Goal: Transaction & Acquisition: Purchase product/service

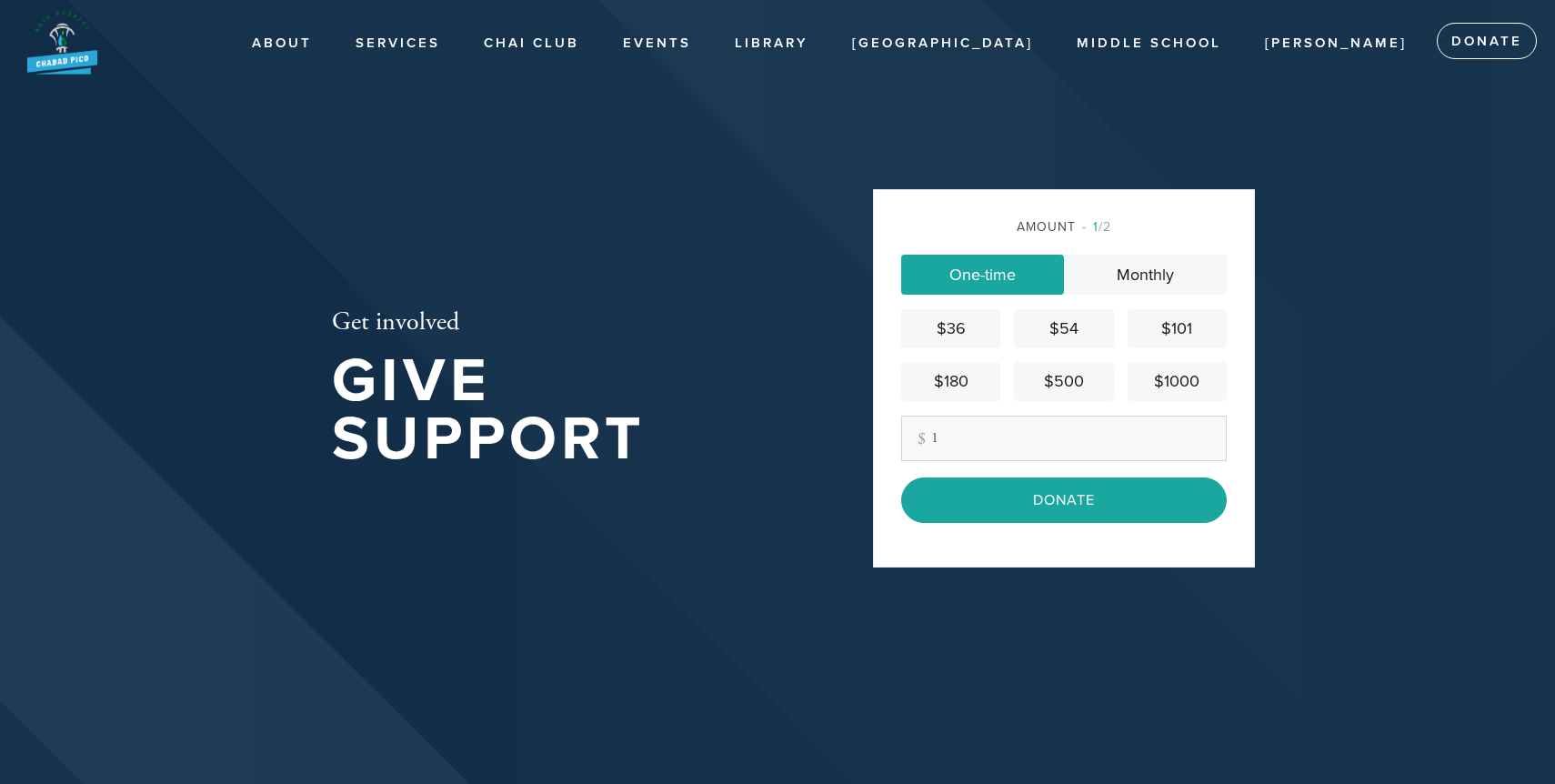
click at [815, 510] on div "Get involved Give Support" at bounding box center [572, 392] width 573 height 566
click at [1022, 429] on input "1" at bounding box center [1063, 438] width 326 height 46
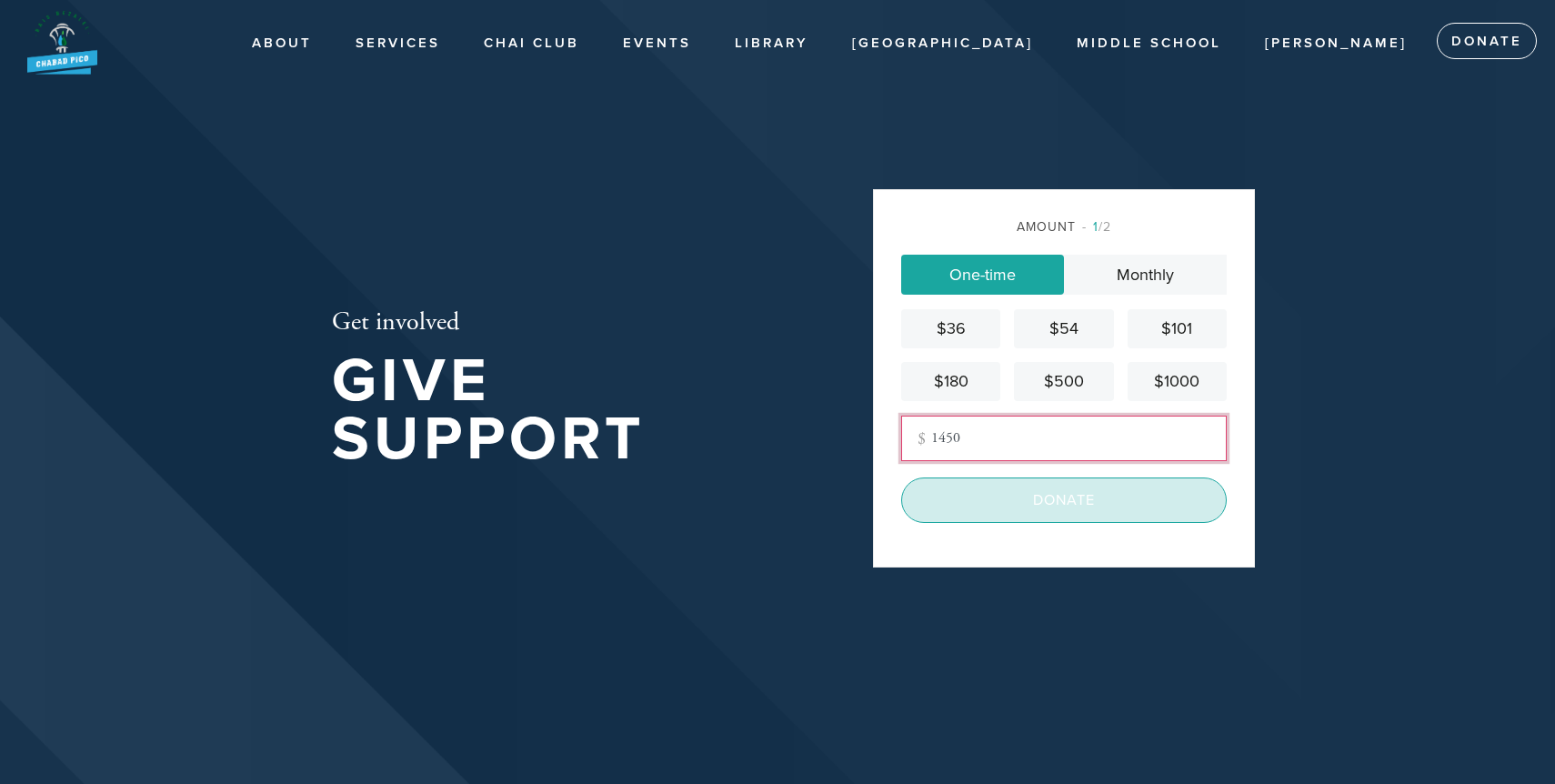
type input "1450"
click at [1039, 512] on input "Donate" at bounding box center [1063, 500] width 326 height 46
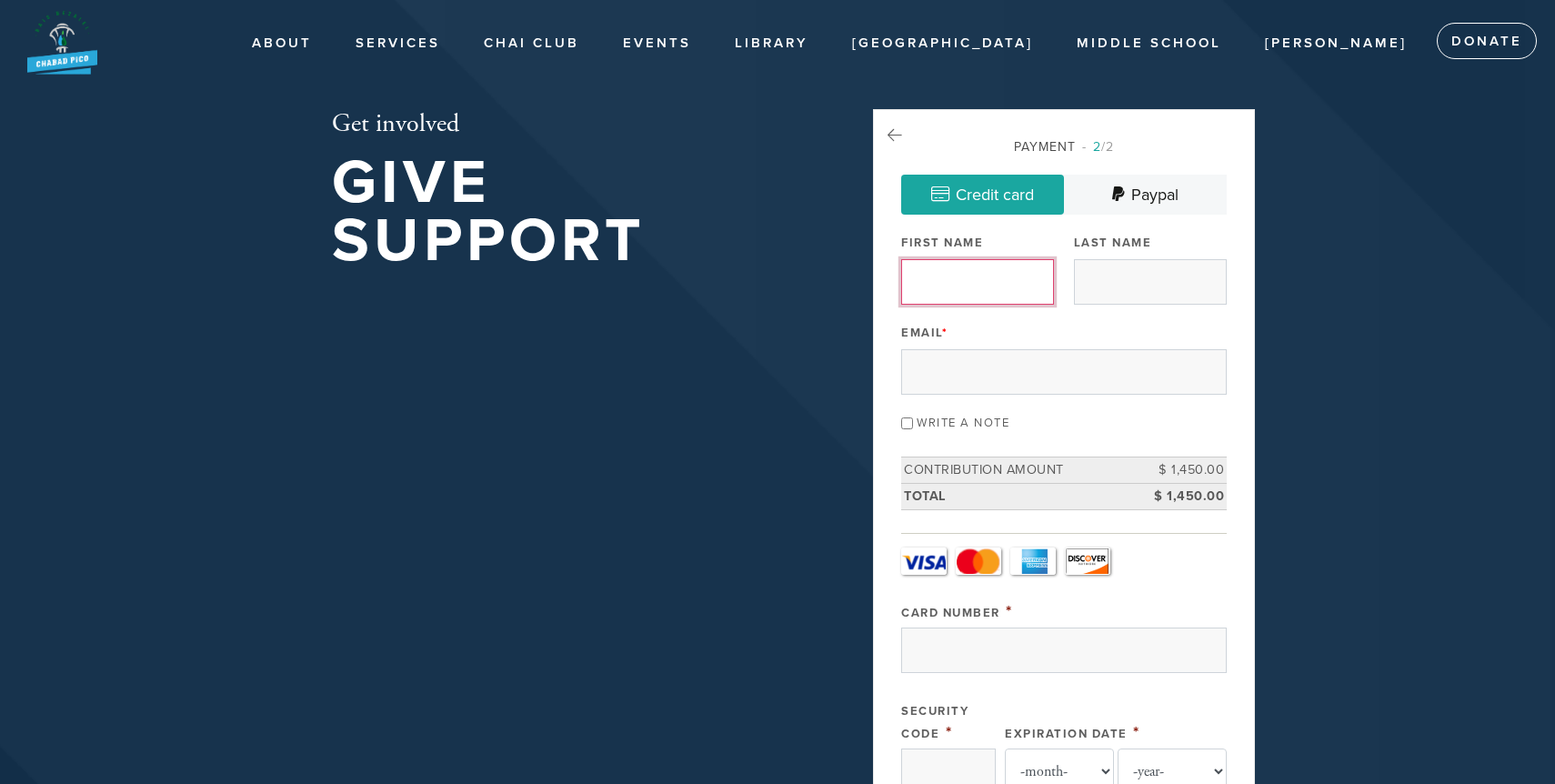
click at [985, 278] on input "First Name" at bounding box center [977, 282] width 153 height 46
type input "Shlomy"
type input "Abitan"
type input "shlomyabitan@gmail.com"
type input "1469 s bedford st unit 1"
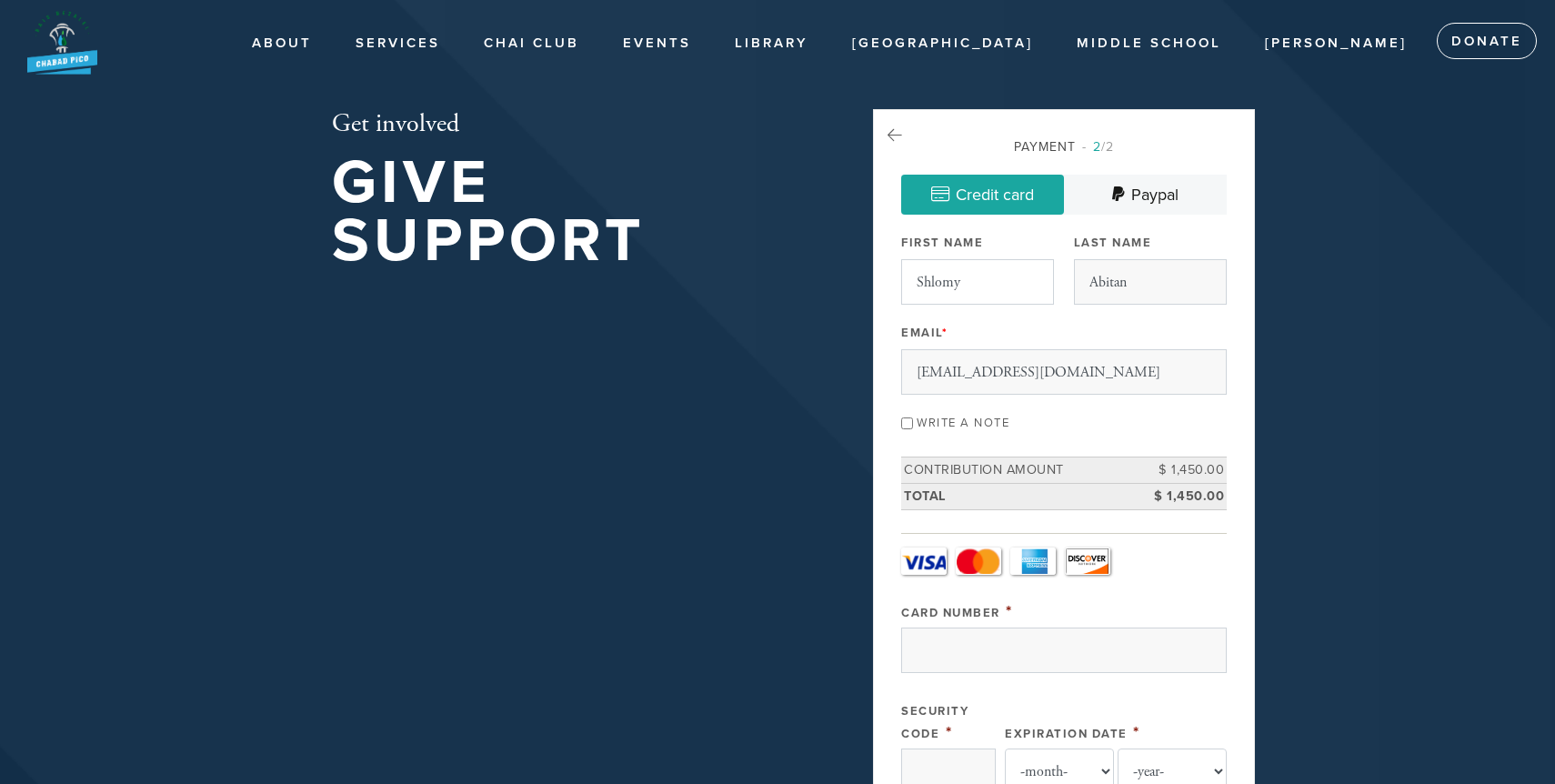
type input "Los Angeles"
type input "United States"
type input "90035"
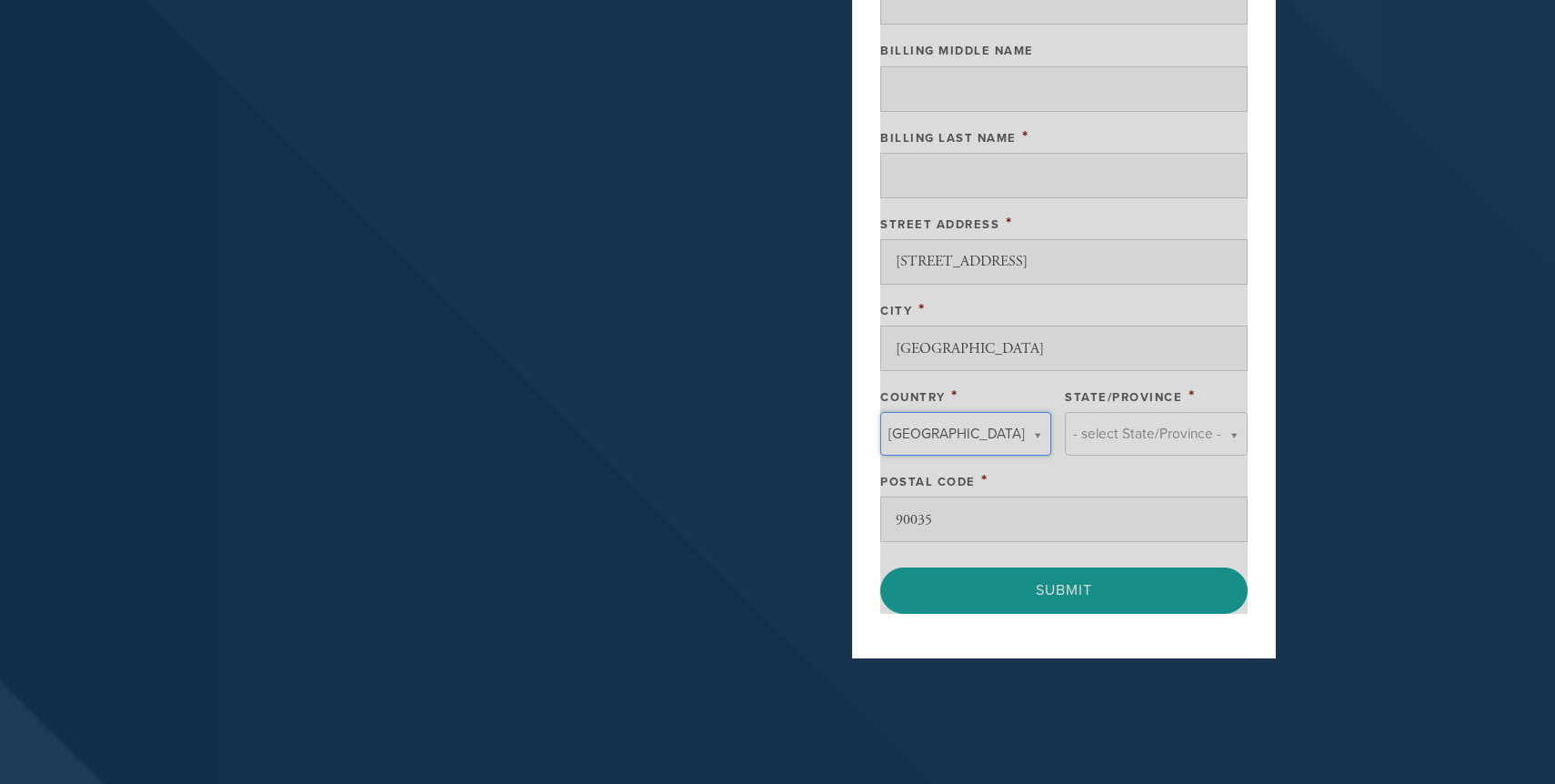
type input "United States"
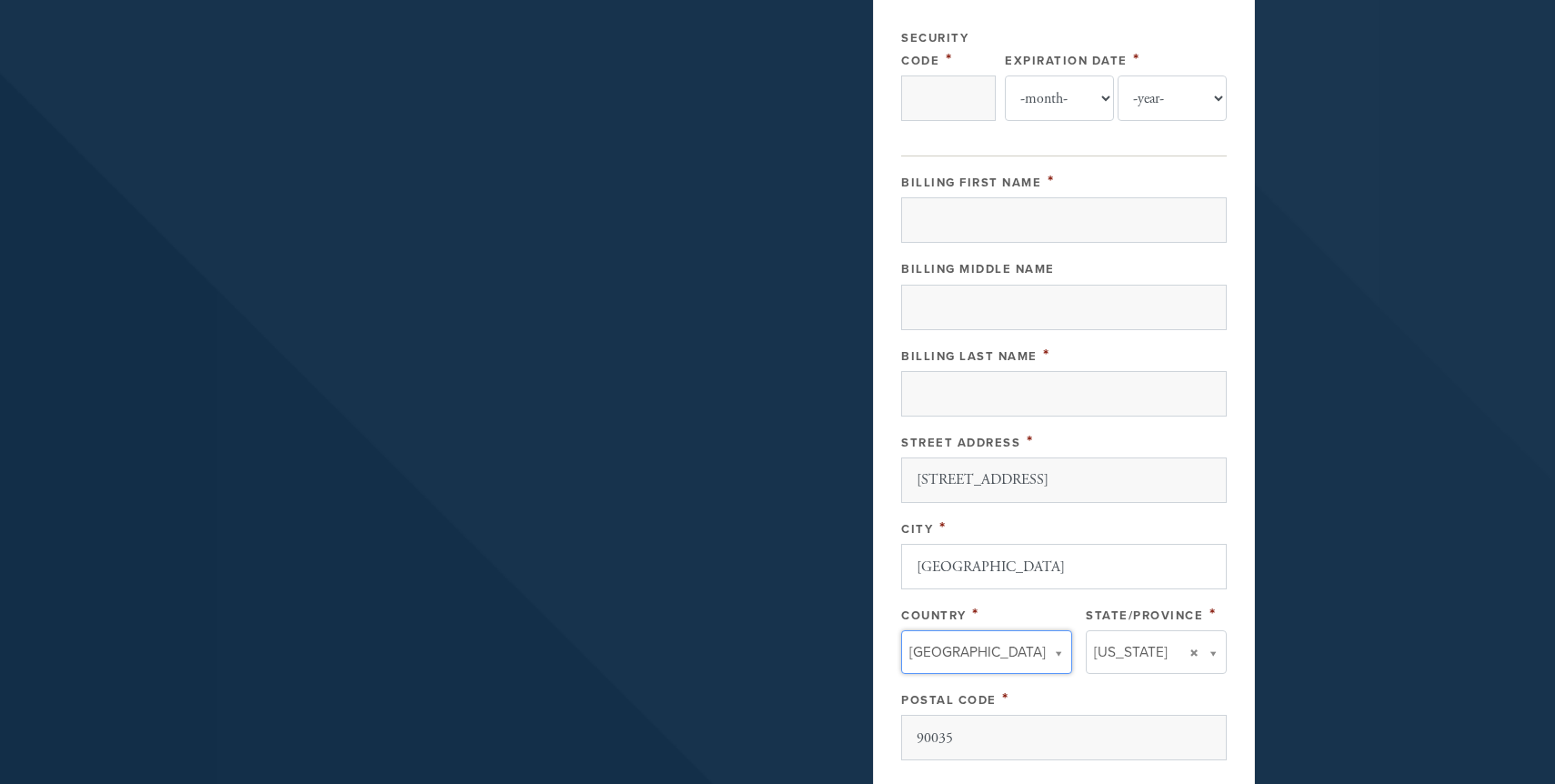
scroll to position [671, 0]
click at [1061, 235] on input "Billing First Name" at bounding box center [1063, 222] width 326 height 46
type input "371299587611012"
select select "2"
select select "2029"
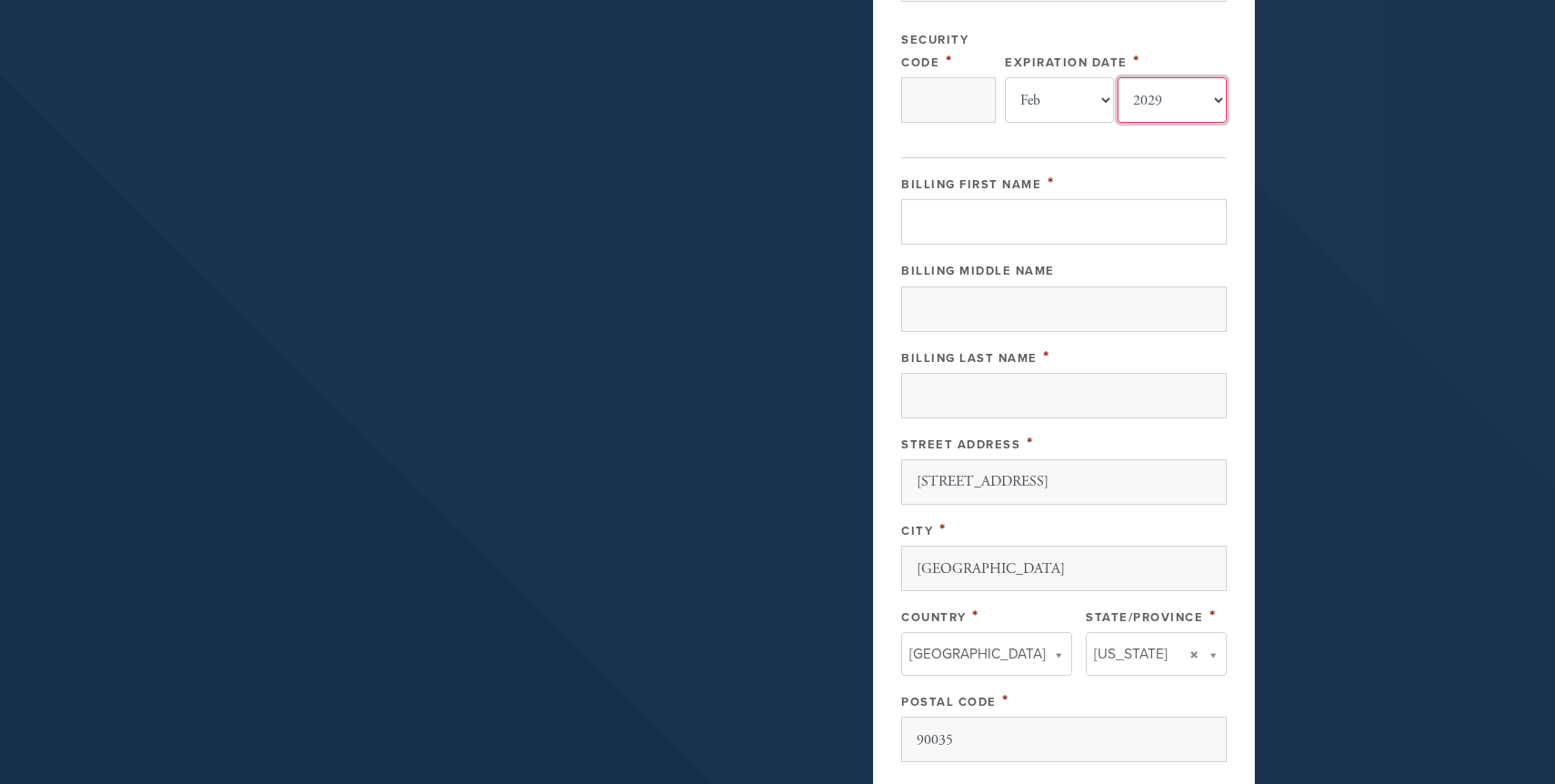
type input "SHLOMY"
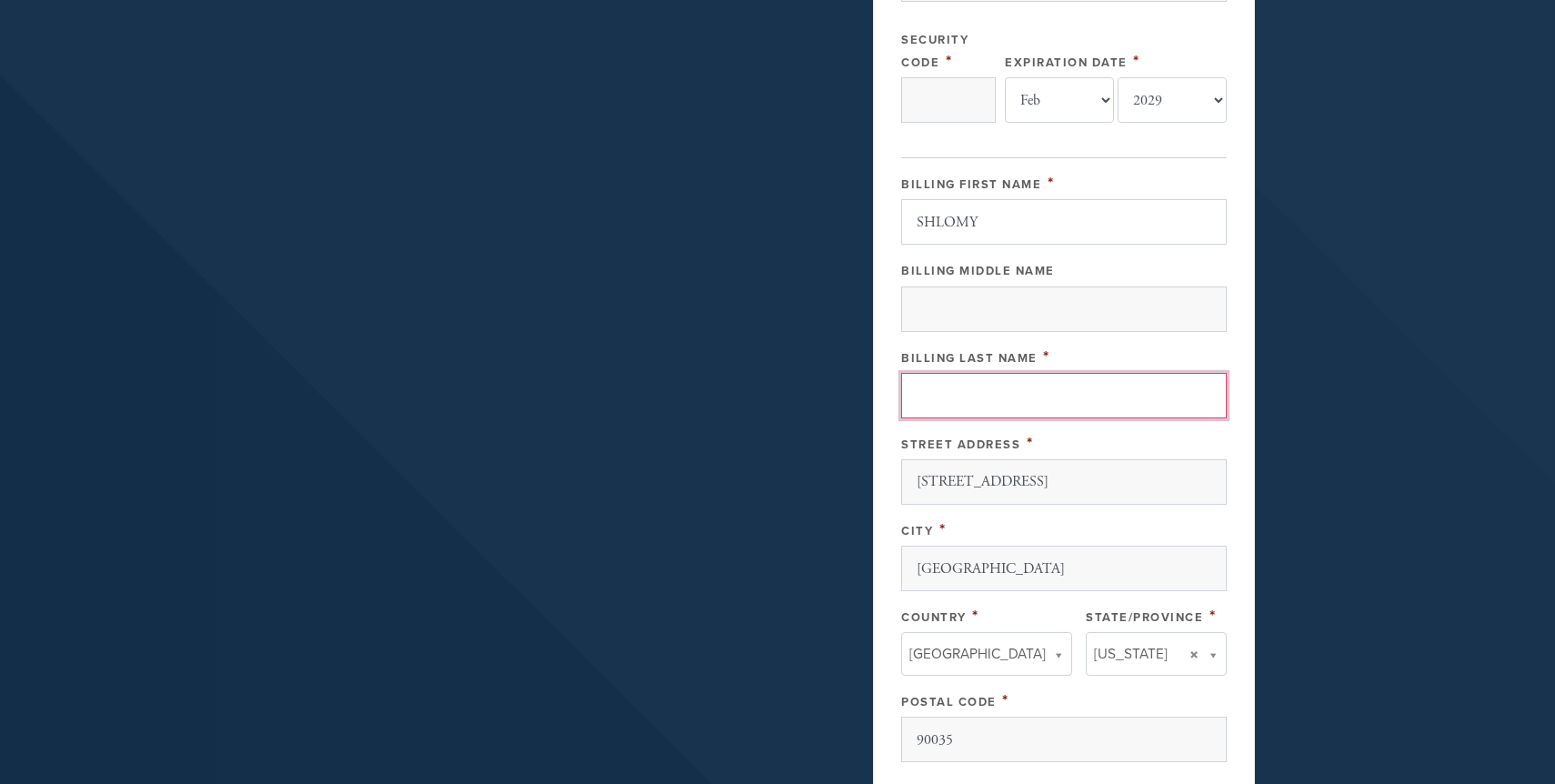
type input "ABITAN"
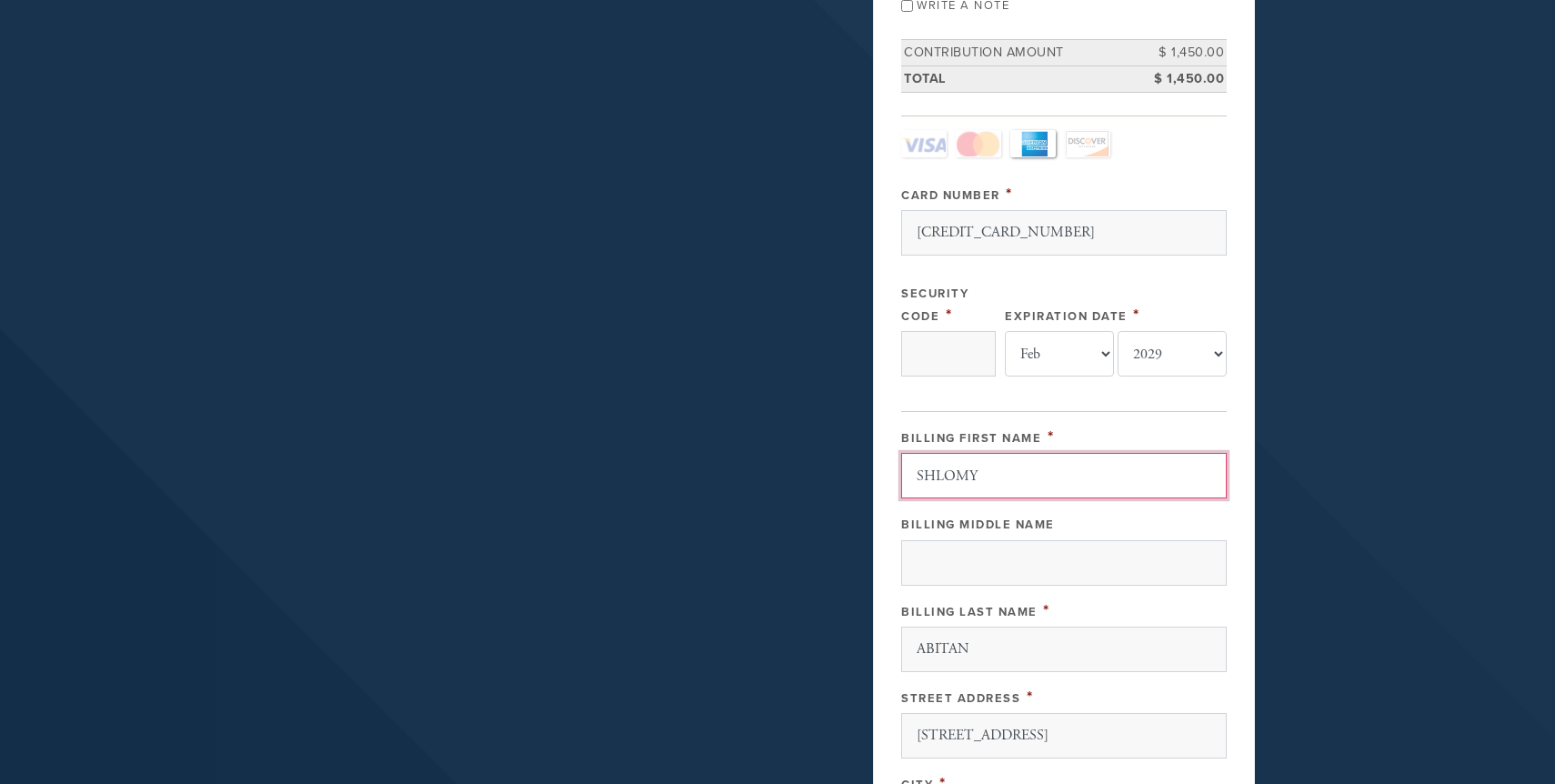
scroll to position [406, 0]
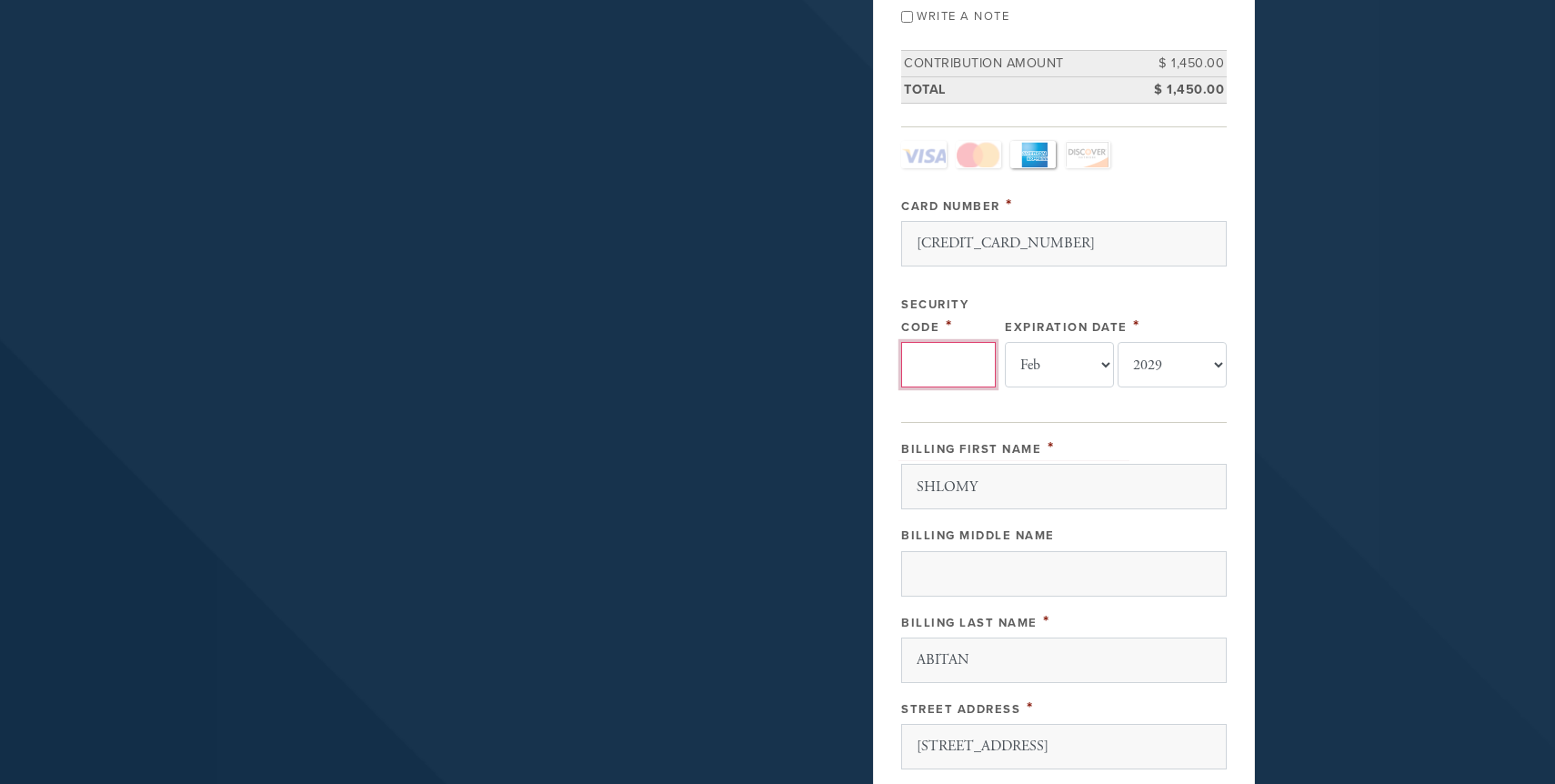
click at [953, 368] on input "Security Code" at bounding box center [948, 365] width 94 height 46
type input "7508"
click at [708, 428] on div "Get involved Give Support Payment 2 /2 Credit card Paypal Payment Processor Pay…" at bounding box center [777, 436] width 983 height 1467
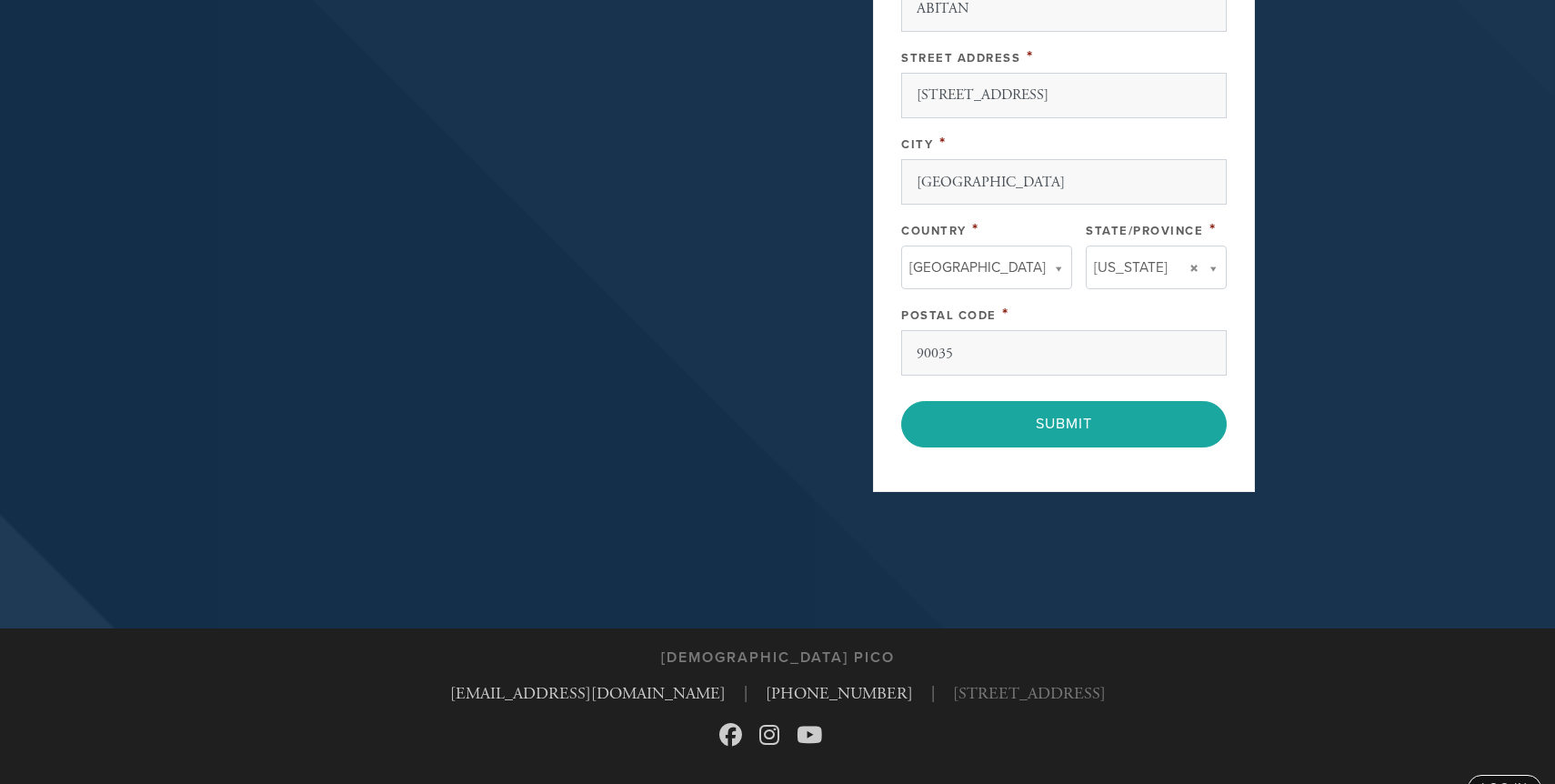
scroll to position [1096, 0]
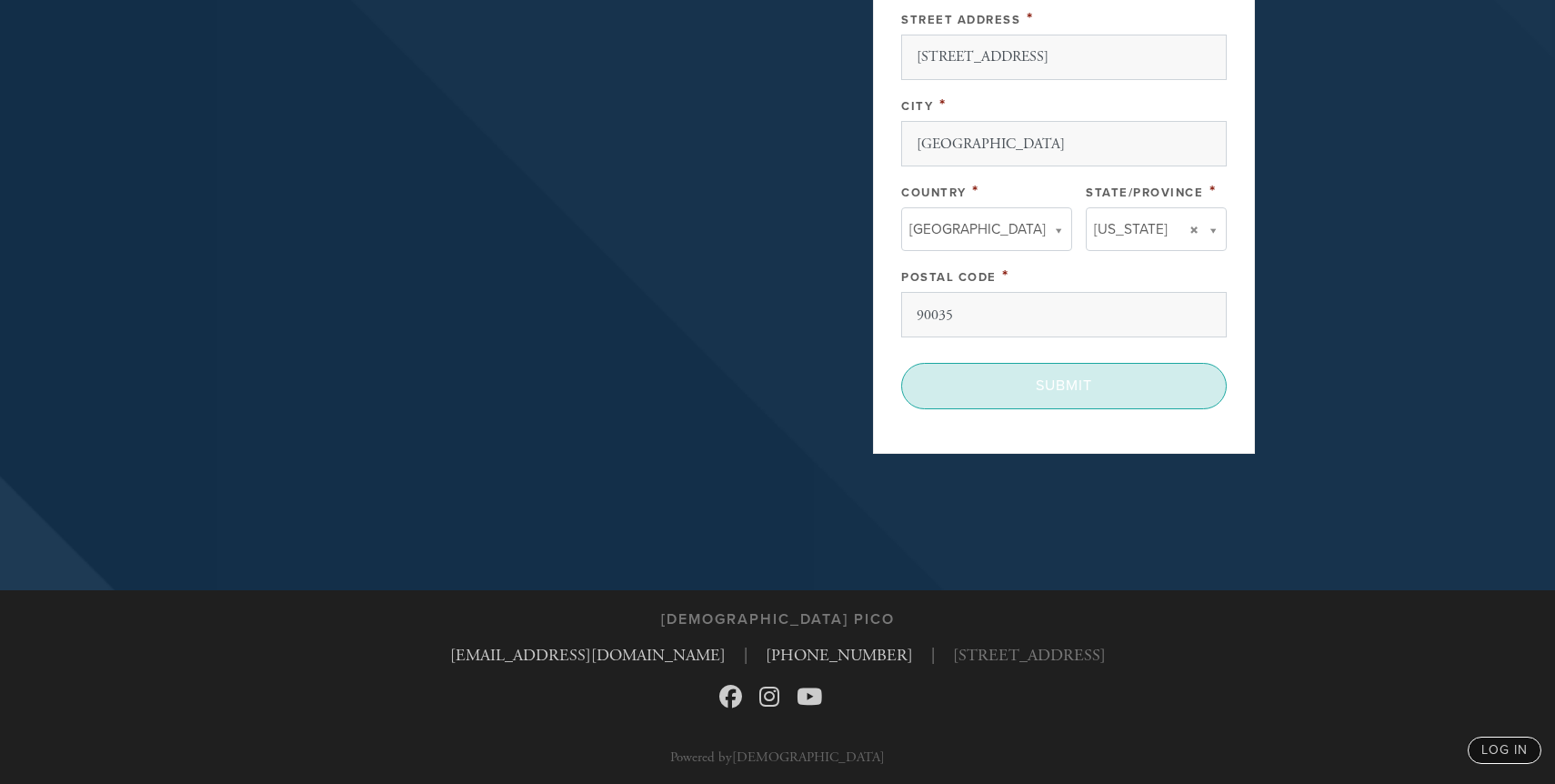
click at [1106, 394] on input "Submit" at bounding box center [1063, 386] width 326 height 46
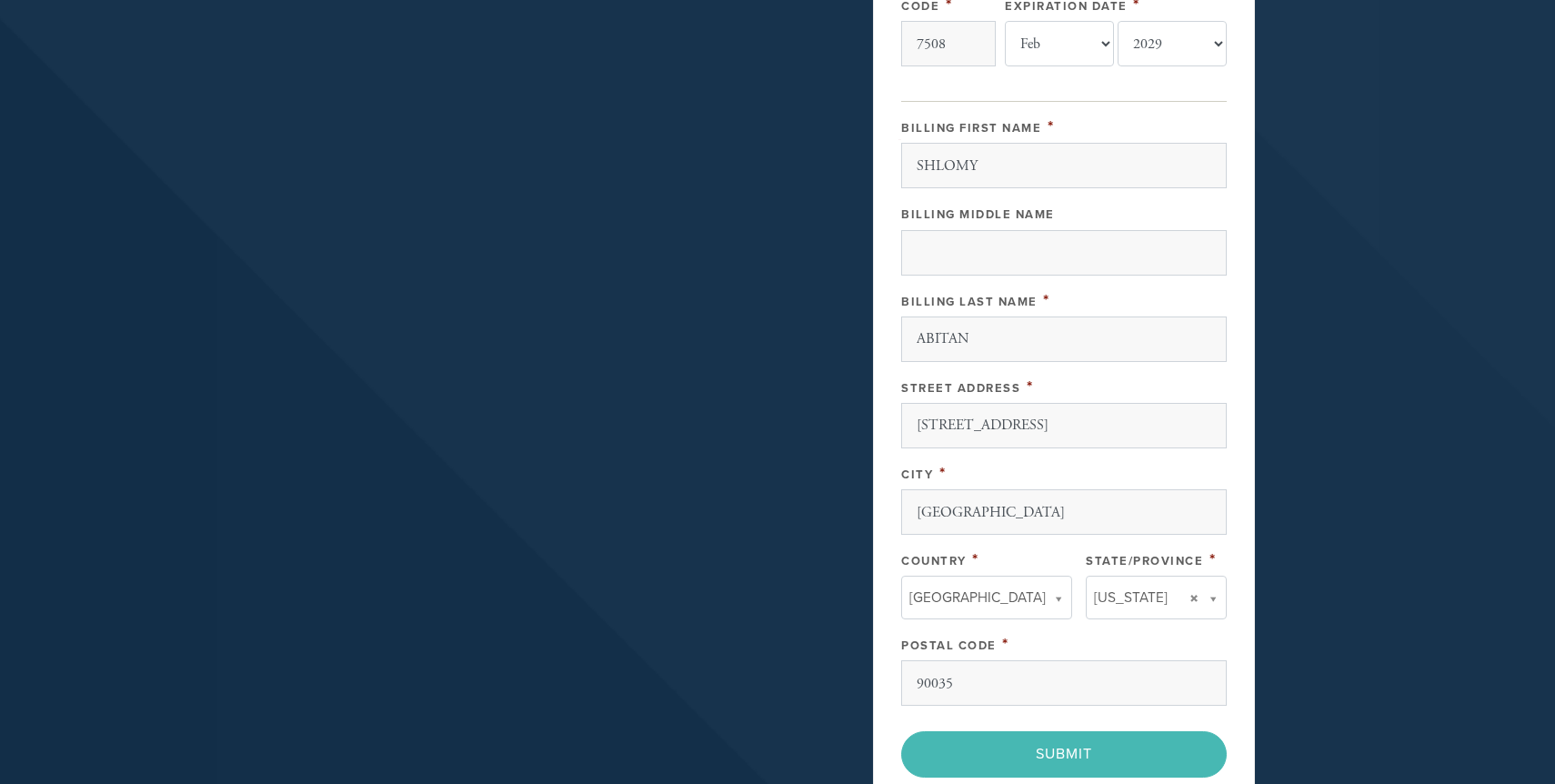
scroll to position [783, 0]
